Goal: Find specific page/section: Find specific page/section

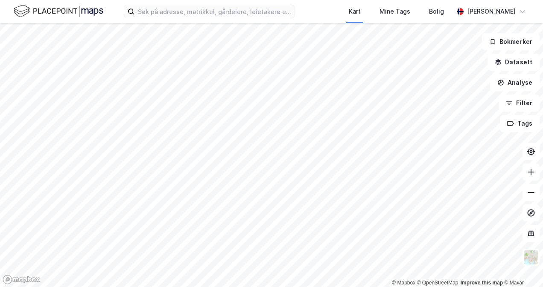
click at [162, 1] on div "Kart Mine Tags Bolig Andreas Gjeitrem" at bounding box center [271, 11] width 543 height 23
click at [168, 9] on input at bounding box center [214, 11] width 160 height 13
click at [166, 9] on input at bounding box center [214, 11] width 160 height 13
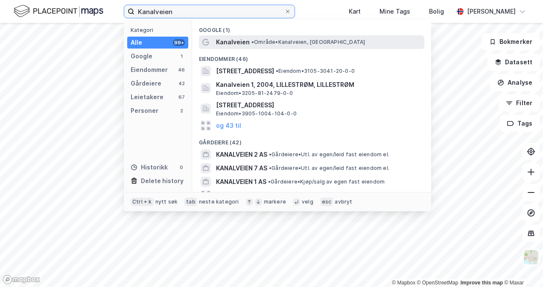
type input "Kanalveien"
click at [260, 44] on span "• Område • [GEOGRAPHIC_DATA], [GEOGRAPHIC_DATA]" at bounding box center [307, 42] width 113 height 7
